Goal: Task Accomplishment & Management: Contribute content

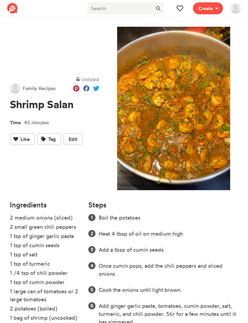
scroll to position [59, 0]
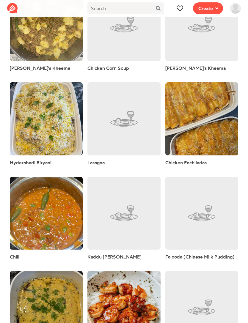
scroll to position [575, 0]
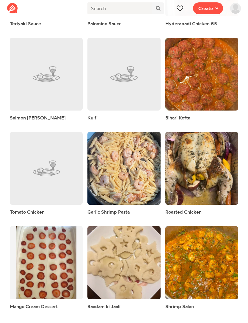
click at [216, 163] on link at bounding box center [201, 168] width 73 height 73
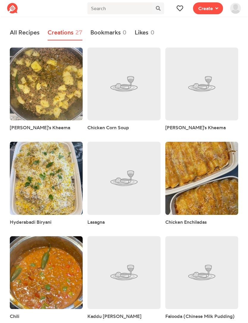
scroll to position [575, 0]
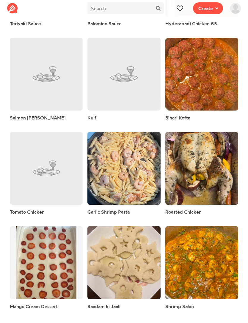
click at [38, 282] on link at bounding box center [46, 262] width 73 height 73
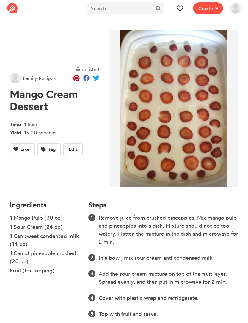
scroll to position [11, 0]
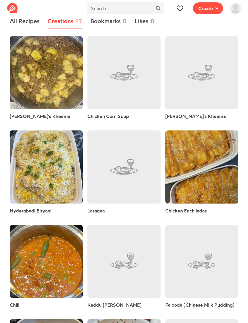
scroll to position [575, 0]
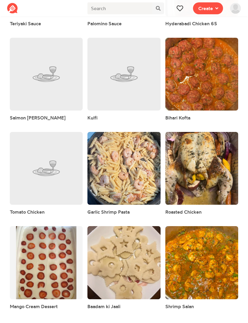
click at [178, 189] on link at bounding box center [201, 168] width 73 height 73
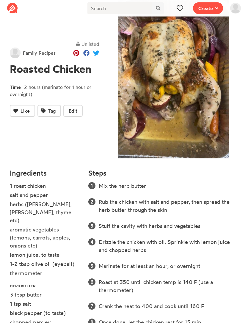
scroll to position [32, 0]
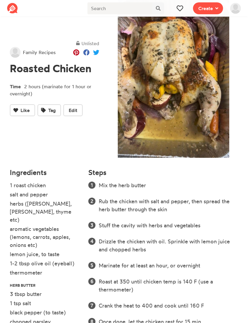
click at [73, 111] on span "Edit" at bounding box center [73, 110] width 9 height 7
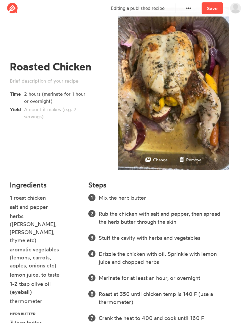
scroll to position [20, 0]
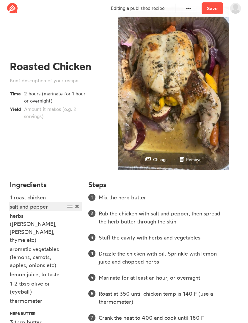
click at [34, 209] on div "salt and pepper" at bounding box center [37, 207] width 55 height 8
click at [75, 206] on span at bounding box center [77, 207] width 6 height 8
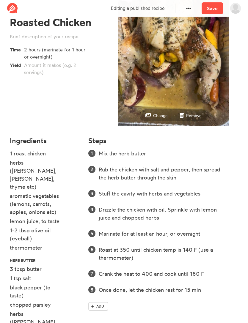
scroll to position [66, 0]
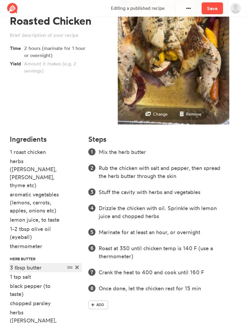
click at [13, 264] on div "3 tbsp butter" at bounding box center [37, 268] width 55 height 8
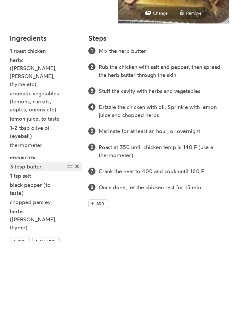
click at [12, 244] on div "3 tbsp butter" at bounding box center [37, 248] width 55 height 8
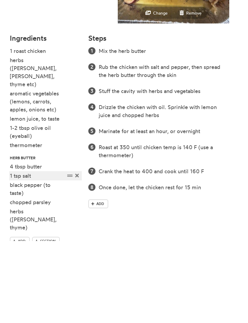
click at [10, 254] on div "1 tsp salt" at bounding box center [37, 258] width 55 height 8
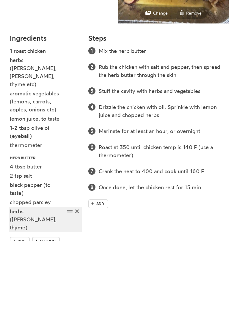
click at [26, 289] on div "herbs ([PERSON_NAME], thyme)" at bounding box center [37, 301] width 55 height 24
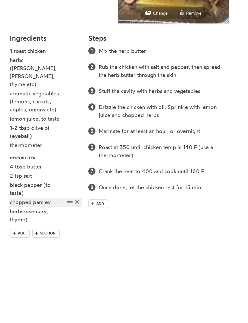
click at [51, 280] on div "chopped parsley" at bounding box center [37, 284] width 55 height 8
click at [53, 280] on div "chopped parsley" at bounding box center [37, 284] width 55 height 8
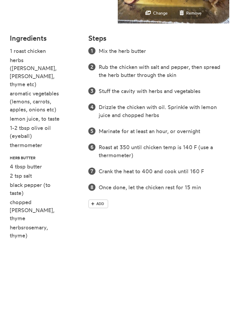
click at [78, 307] on icon at bounding box center [77, 309] width 4 height 4
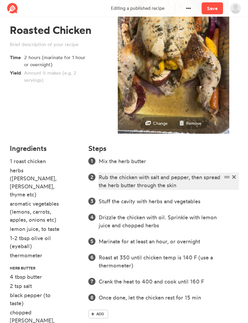
click at [119, 182] on div "Rub the chicken with salt and pepper, then spread the herb butter through the s…" at bounding box center [160, 181] width 123 height 16
click at [120, 181] on div "Rub the chicken with salt and pepper, then spread the herb butter through the s…" at bounding box center [160, 181] width 123 height 16
click at [108, 187] on div "Rub the chicken with salt and pepper, then spread the herb butter through the s…" at bounding box center [160, 181] width 123 height 16
click at [108, 176] on div "Rub the chicken with salt and pepper, then spread the herb butter through the s…" at bounding box center [160, 181] width 123 height 16
click at [132, 182] on div "Rub the chicken with salt and pepper, then spread the herb butter through the s…" at bounding box center [160, 181] width 123 height 16
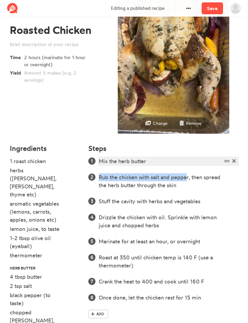
click at [148, 159] on div "Mix the herb butter" at bounding box center [160, 161] width 123 height 8
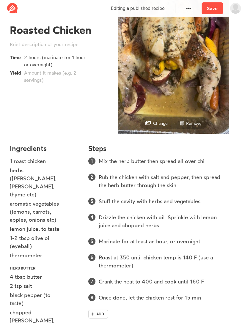
click at [233, 157] on span at bounding box center [234, 161] width 6 height 8
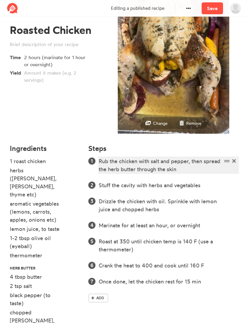
click at [212, 160] on div "Rub the chicken with salt and pepper, then spread the herb butter through the s…" at bounding box center [160, 165] width 123 height 16
click at [182, 168] on div "Rub the chicken with salt and pepper, then spread the herb butter through the s…" at bounding box center [160, 165] width 123 height 16
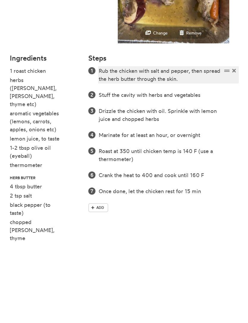
scroll to position [69, 0]
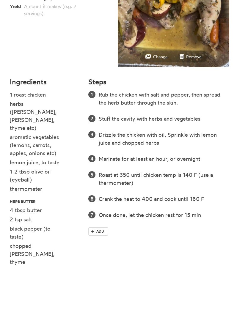
click at [70, 146] on icon at bounding box center [69, 148] width 5 height 5
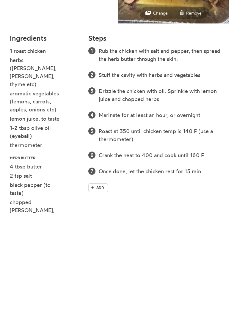
scroll to position [85, 0]
click at [64, 305] on div at bounding box center [37, 309] width 55 height 8
click at [41, 305] on div at bounding box center [37, 309] width 55 height 8
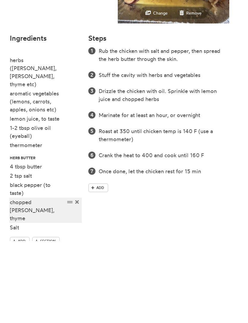
click at [42, 280] on div "chopped [PERSON_NAME], thyme" at bounding box center [37, 292] width 55 height 24
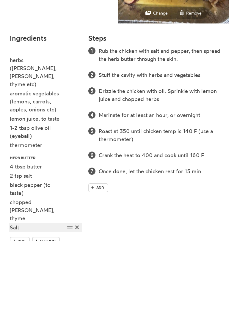
click at [64, 305] on div "Salt" at bounding box center [37, 309] width 55 height 8
click at [74, 305] on div "Salt" at bounding box center [45, 309] width 71 height 8
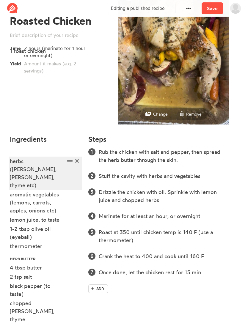
click at [52, 160] on div "herbs ([PERSON_NAME], [PERSON_NAME], thyme etc)" at bounding box center [37, 173] width 55 height 32
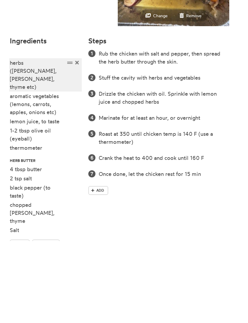
scroll to position [85, 0]
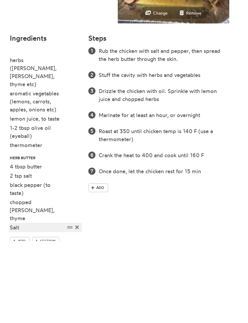
click at [45, 305] on div "Salt" at bounding box center [37, 309] width 55 height 8
click at [78, 305] on div "Salt" at bounding box center [45, 309] width 71 height 8
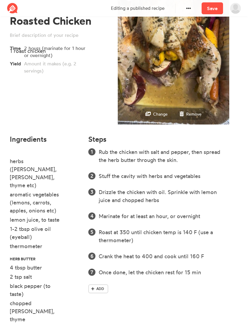
click at [72, 170] on div "herbs ([PERSON_NAME], [PERSON_NAME], thyme etc)" at bounding box center [45, 173] width 71 height 32
click at [72, 166] on div "herbs ([PERSON_NAME], [PERSON_NAME], thyme etc)" at bounding box center [45, 173] width 71 height 32
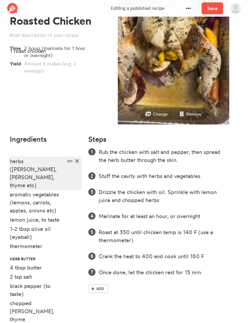
click at [61, 171] on div "herbs ([PERSON_NAME], [PERSON_NAME], thyme etc)" at bounding box center [37, 173] width 55 height 32
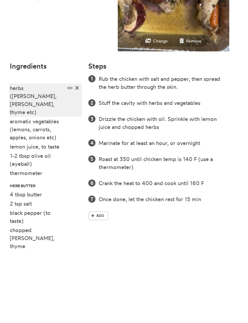
scroll to position [85, 0]
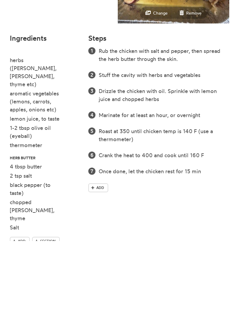
click at [16, 321] on span at bounding box center [14, 323] width 5 height 5
click at [81, 305] on li "Salt" at bounding box center [45, 309] width 71 height 9
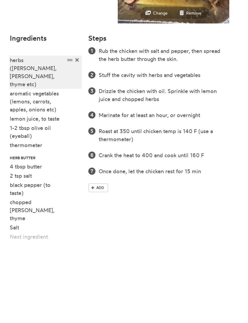
click at [58, 138] on div "herbs ([PERSON_NAME], [PERSON_NAME], thyme etc)" at bounding box center [37, 154] width 55 height 32
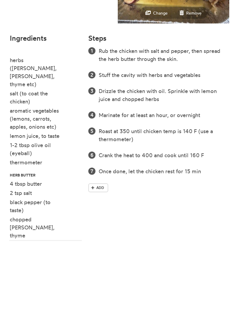
click at [20, 323] on div "Salt" at bounding box center [37, 327] width 55 height 8
click at [80, 323] on div "Salt" at bounding box center [45, 327] width 71 height 8
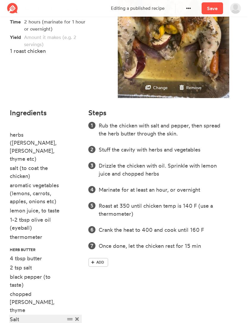
click at [22, 315] on div "Salt" at bounding box center [37, 319] width 55 height 8
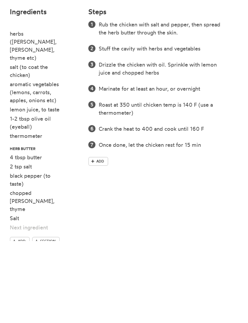
click at [76, 296] on div "Salt" at bounding box center [45, 300] width 71 height 8
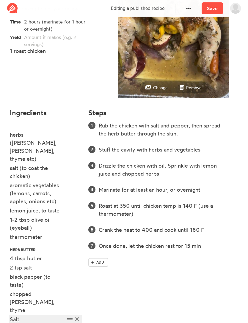
click at [27, 315] on div "Salt" at bounding box center [37, 319] width 55 height 8
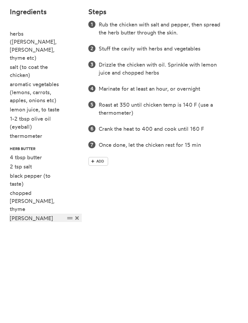
scroll to position [111, 0]
click at [80, 296] on div at bounding box center [45, 300] width 71 height 8
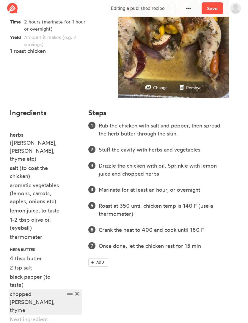
click at [20, 290] on div "chopped [PERSON_NAME], thyme" at bounding box center [37, 302] width 55 height 24
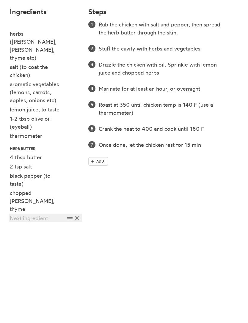
click at [30, 315] on div at bounding box center [37, 319] width 55 height 8
click at [76, 296] on div at bounding box center [45, 300] width 71 height 8
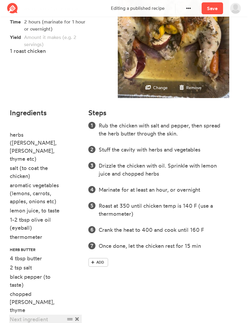
click at [59, 315] on div at bounding box center [37, 319] width 55 height 8
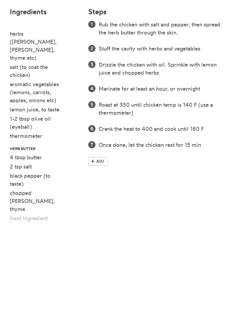
click at [78, 315] on div at bounding box center [45, 319] width 71 height 8
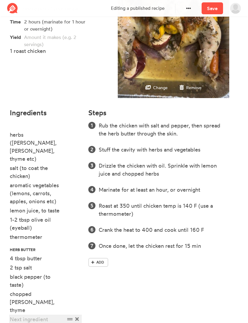
click at [20, 315] on div at bounding box center [37, 319] width 55 height 8
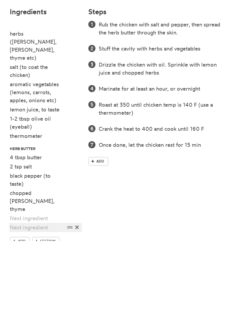
click at [21, 305] on div at bounding box center [37, 309] width 55 height 8
click at [79, 305] on div at bounding box center [45, 309] width 71 height 8
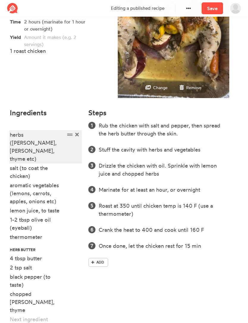
click at [12, 131] on div "herbs ([PERSON_NAME], [PERSON_NAME], thyme etc)" at bounding box center [37, 147] width 55 height 32
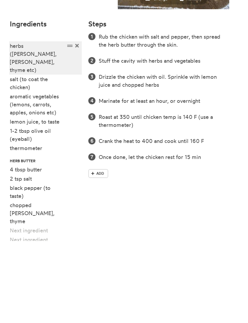
scroll to position [100, 0]
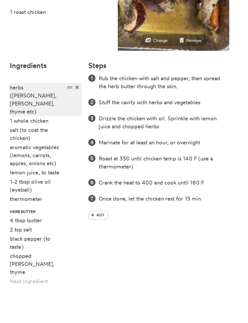
click at [16, 122] on div "herbs ([PERSON_NAME], [PERSON_NAME], thyme etc)" at bounding box center [37, 138] width 55 height 32
click at [10, 122] on div "herbs ([PERSON_NAME], [PERSON_NAME], thyme etc)" at bounding box center [37, 138] width 55 height 32
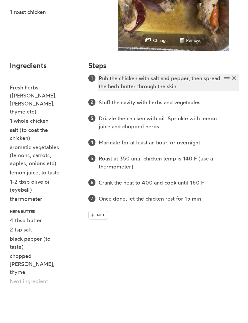
click at [182, 113] on div "Rub the chicken with salt and pepper, then spread the herb butter through the s…" at bounding box center [160, 121] width 123 height 16
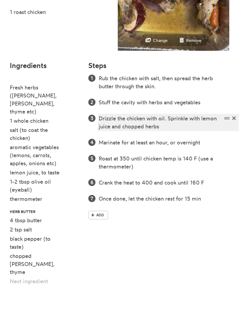
click at [152, 153] on div "Drizzle the chicken with oil. Sprinkle with lemon juice and chopped herbs" at bounding box center [160, 161] width 123 height 16
click at [180, 153] on div "Drizzle the chicken with oil. Sprinkle with lemon juice" at bounding box center [160, 161] width 123 height 16
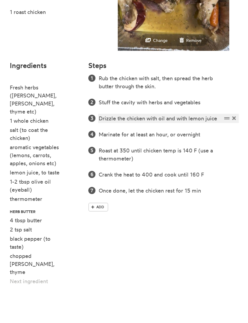
click at [184, 153] on div "Drizzle the chicken with oil and with lemon juice" at bounding box center [160, 157] width 123 height 8
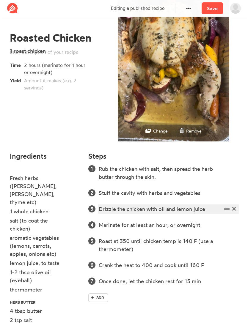
scroll to position [0, 0]
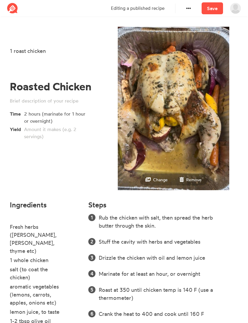
click at [212, 6] on link "Save" at bounding box center [211, 8] width 21 height 12
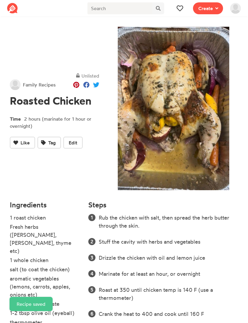
scroll to position [32, 0]
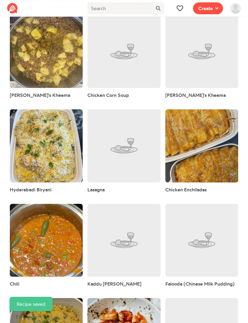
scroll to position [575, 0]
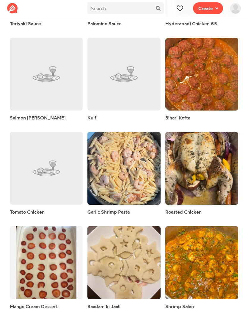
click at [190, 187] on link at bounding box center [201, 168] width 73 height 73
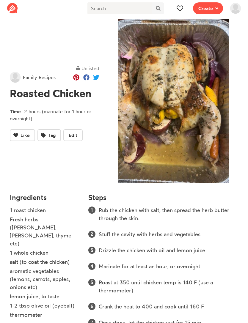
scroll to position [12, 0]
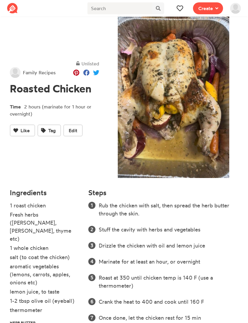
click at [25, 206] on li "1 roast chicken" at bounding box center [45, 205] width 71 height 9
click at [26, 206] on li "1 roast chicken" at bounding box center [45, 205] width 71 height 9
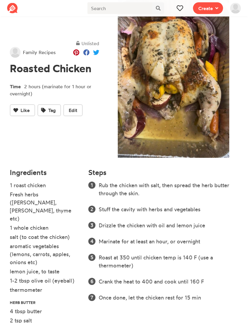
scroll to position [39, 0]
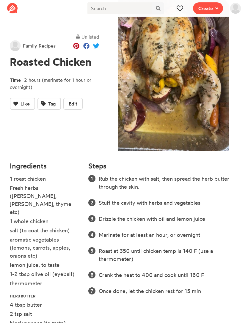
click at [71, 102] on span "Edit" at bounding box center [73, 103] width 9 height 7
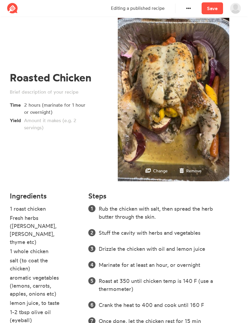
scroll to position [23, 0]
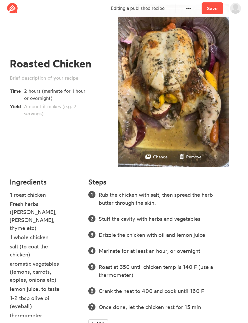
click at [78, 235] on icon at bounding box center [77, 237] width 4 height 4
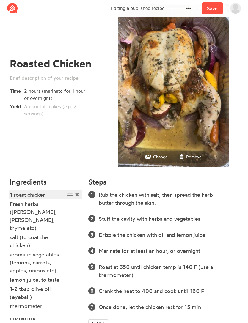
click at [18, 195] on div "1 roast chicken" at bounding box center [37, 195] width 55 height 8
click at [18, 196] on div "1 roast chicken" at bounding box center [37, 195] width 55 height 8
click at [21, 194] on div "1 roast chicken" at bounding box center [37, 195] width 55 height 8
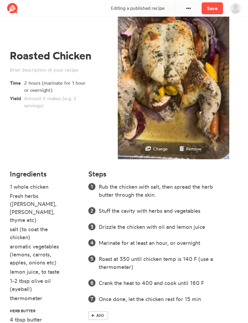
scroll to position [0, 0]
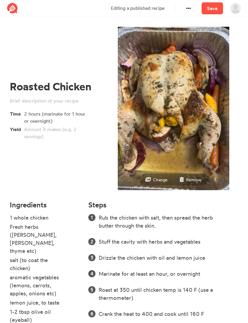
click at [211, 9] on link "Save" at bounding box center [211, 8] width 21 height 12
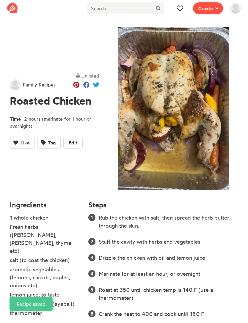
scroll to position [39, 0]
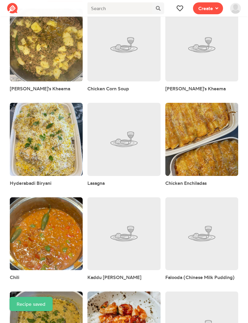
scroll to position [575, 0]
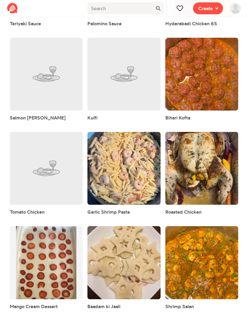
click at [101, 187] on link at bounding box center [123, 168] width 73 height 73
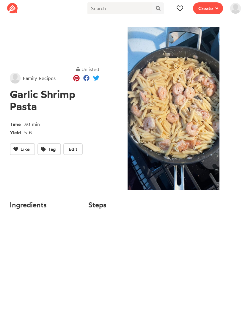
click at [102, 187] on div "Unlisted Family Recipes Garlic Shrimp Pasta Time 30 min Yield 5-6 Like Tag Edit" at bounding box center [54, 110] width 99 height 174
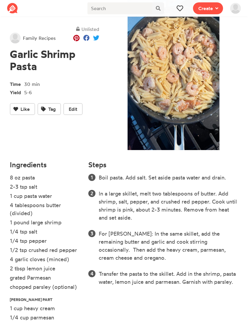
scroll to position [52, 0]
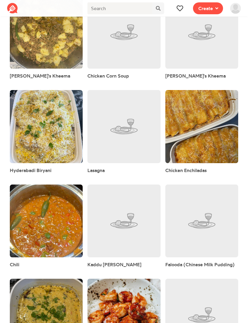
scroll to position [556, 0]
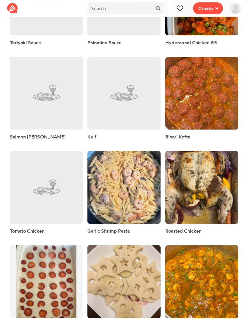
click at [23, 195] on link at bounding box center [46, 187] width 73 height 73
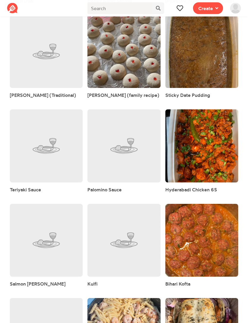
scroll to position [409, 0]
click at [109, 154] on link at bounding box center [123, 145] width 73 height 73
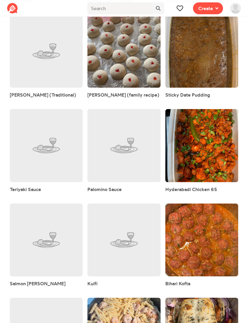
click at [32, 154] on link at bounding box center [46, 145] width 73 height 73
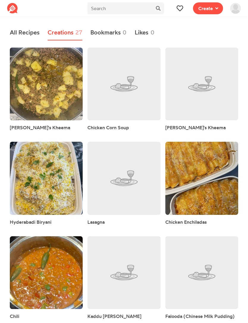
scroll to position [410, 0]
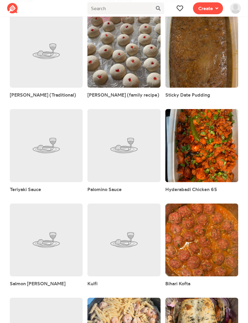
click at [29, 168] on link at bounding box center [46, 145] width 73 height 73
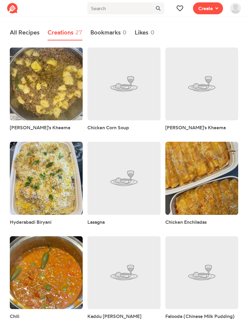
scroll to position [410, 0]
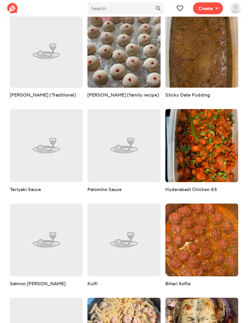
click at [25, 262] on link at bounding box center [46, 240] width 73 height 73
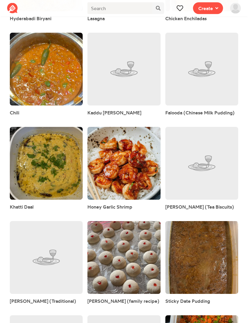
scroll to position [185, 0]
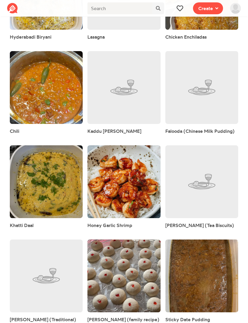
click at [102, 200] on link at bounding box center [123, 181] width 73 height 73
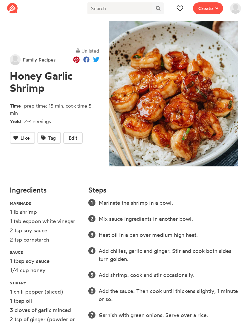
scroll to position [35, 0]
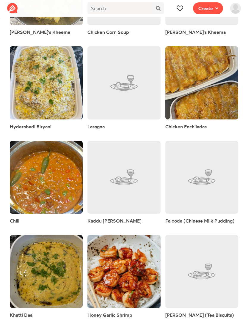
scroll to position [96, 0]
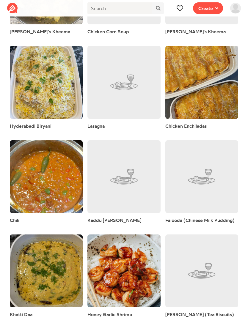
click at [28, 284] on link at bounding box center [46, 271] width 73 height 73
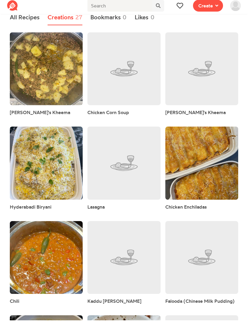
scroll to position [96, 0]
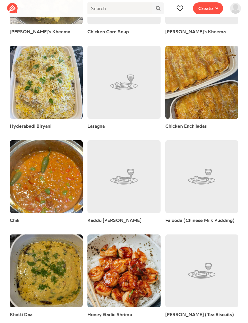
click at [184, 190] on link at bounding box center [201, 176] width 73 height 73
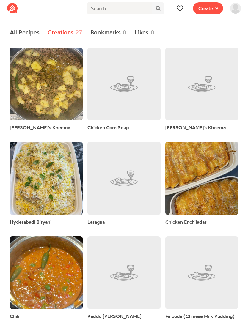
click at [105, 111] on link at bounding box center [123, 84] width 73 height 73
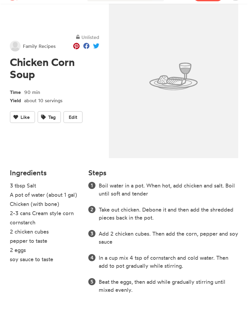
scroll to position [19, 0]
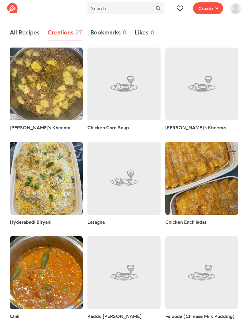
click at [184, 286] on link at bounding box center [201, 272] width 73 height 73
click at [28, 101] on link at bounding box center [46, 84] width 73 height 73
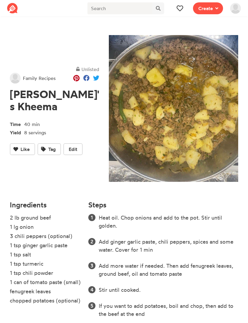
scroll to position [11, 0]
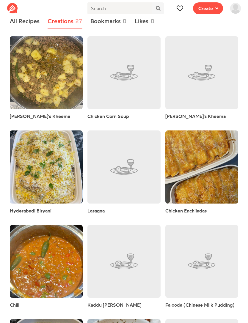
click at [185, 82] on link at bounding box center [201, 72] width 73 height 73
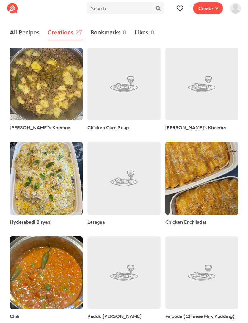
scroll to position [11, 0]
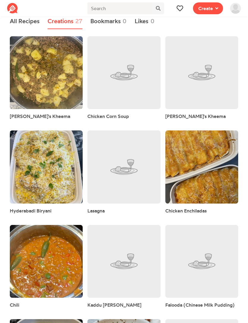
click at [36, 153] on link at bounding box center [46, 166] width 73 height 73
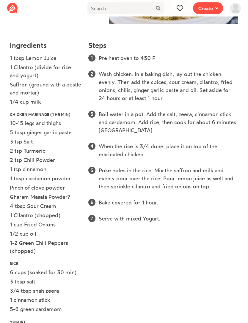
scroll to position [160, 0]
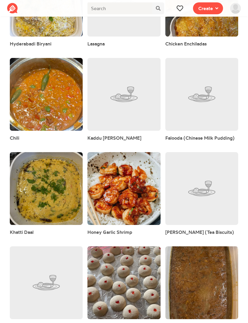
scroll to position [12, 0]
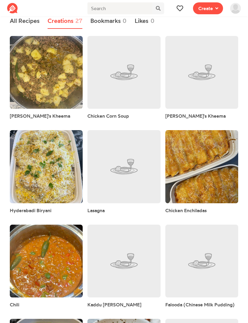
click at [179, 157] on link at bounding box center [201, 166] width 73 height 73
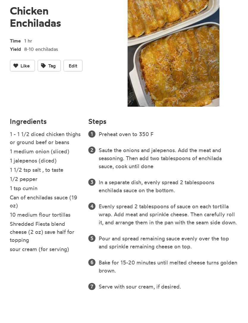
scroll to position [56, 0]
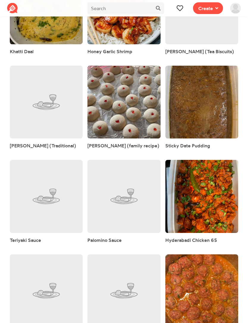
scroll to position [378, 0]
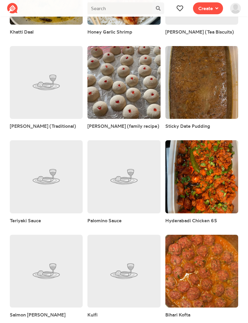
click at [186, 76] on link at bounding box center [201, 82] width 73 height 73
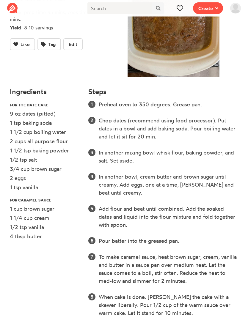
scroll to position [129, 0]
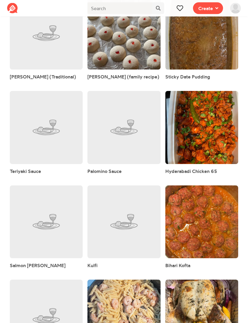
scroll to position [428, 0]
click at [190, 53] on link at bounding box center [201, 33] width 73 height 73
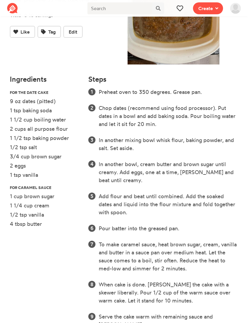
scroll to position [129, 0]
